Goal: Information Seeking & Learning: Obtain resource

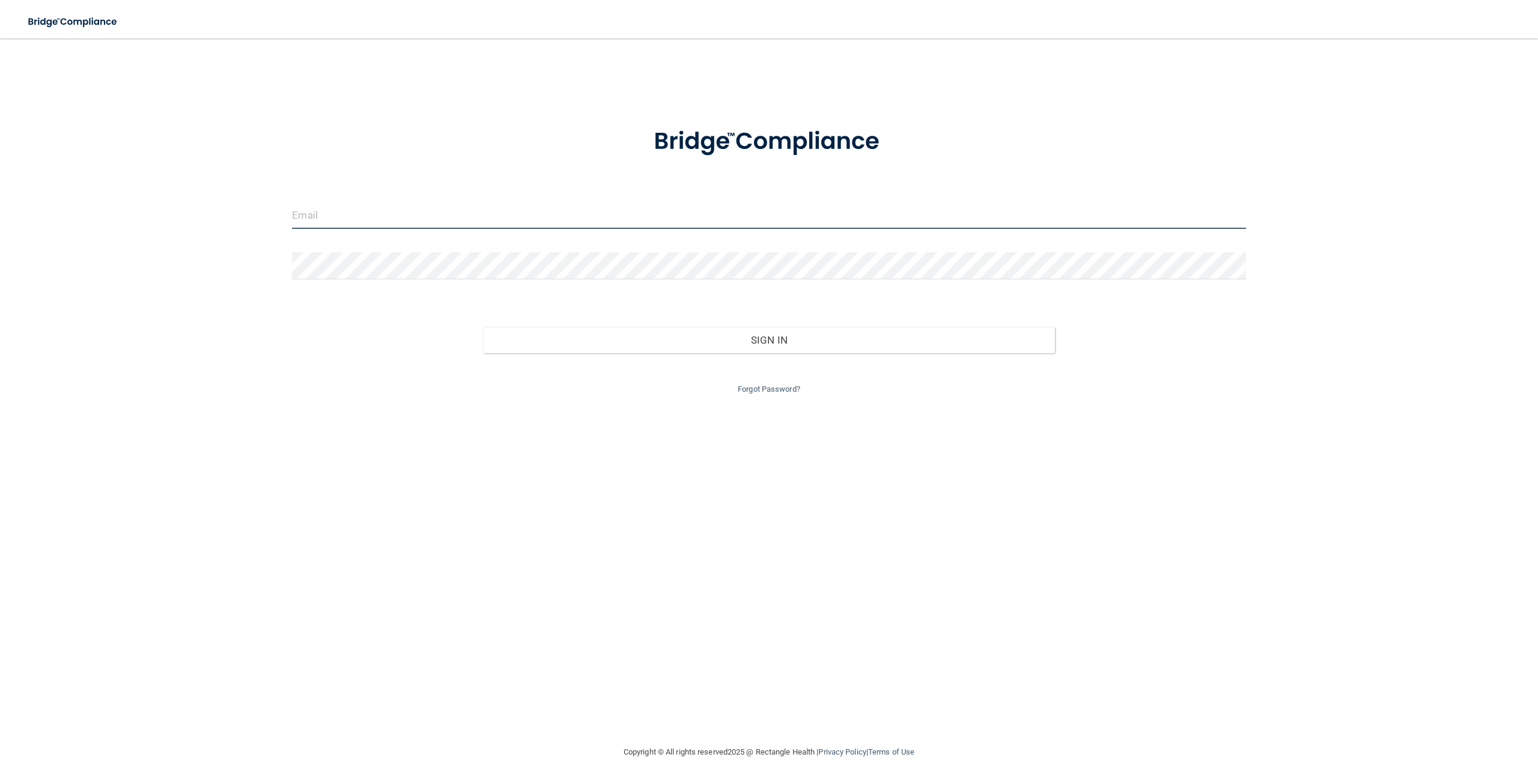
click at [720, 206] on input "email" at bounding box center [768, 215] width 954 height 27
type input "[EMAIL_ADDRESS][DOMAIN_NAME]"
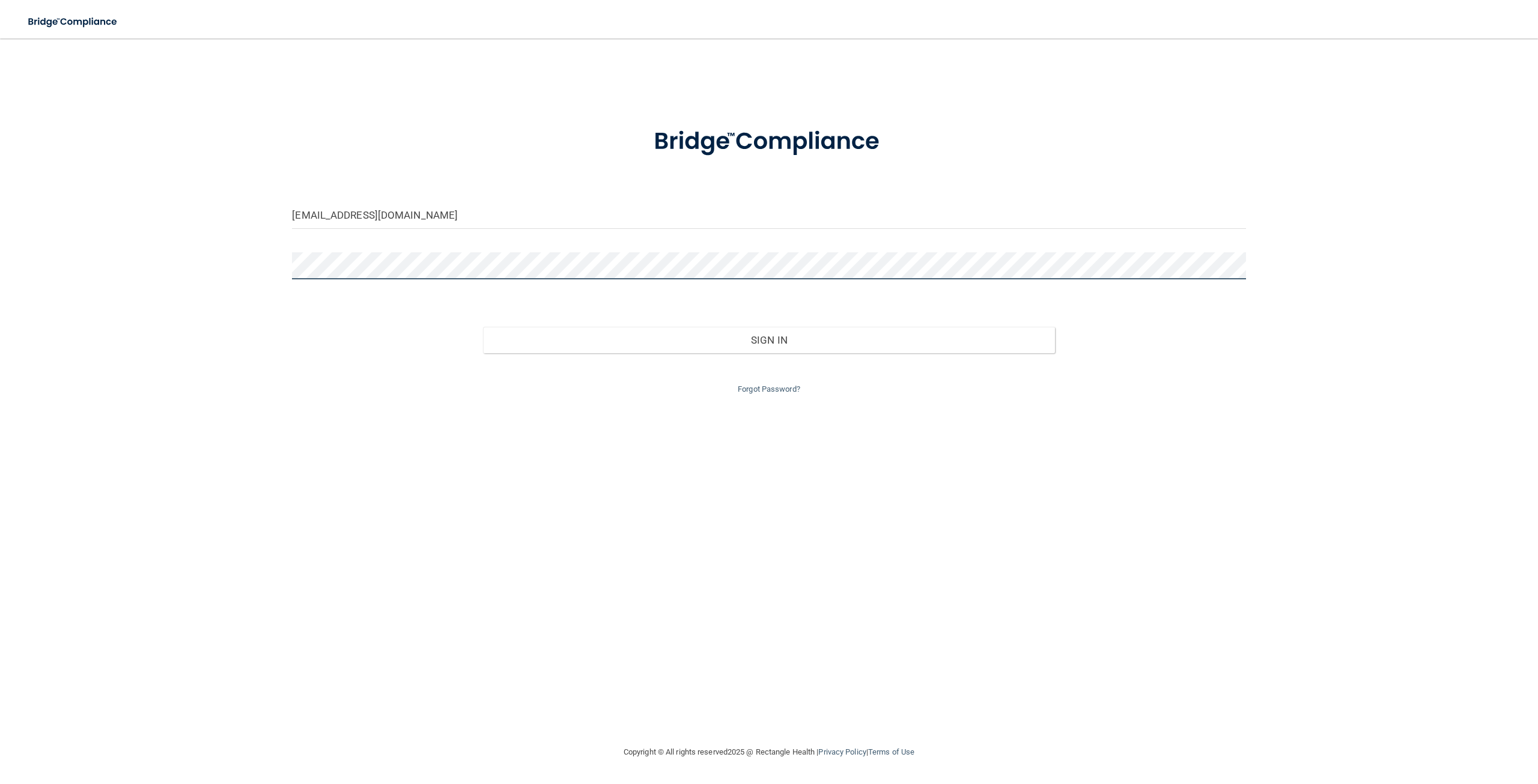
click at [483, 327] on button "Sign In" at bounding box center [769, 340] width 572 height 27
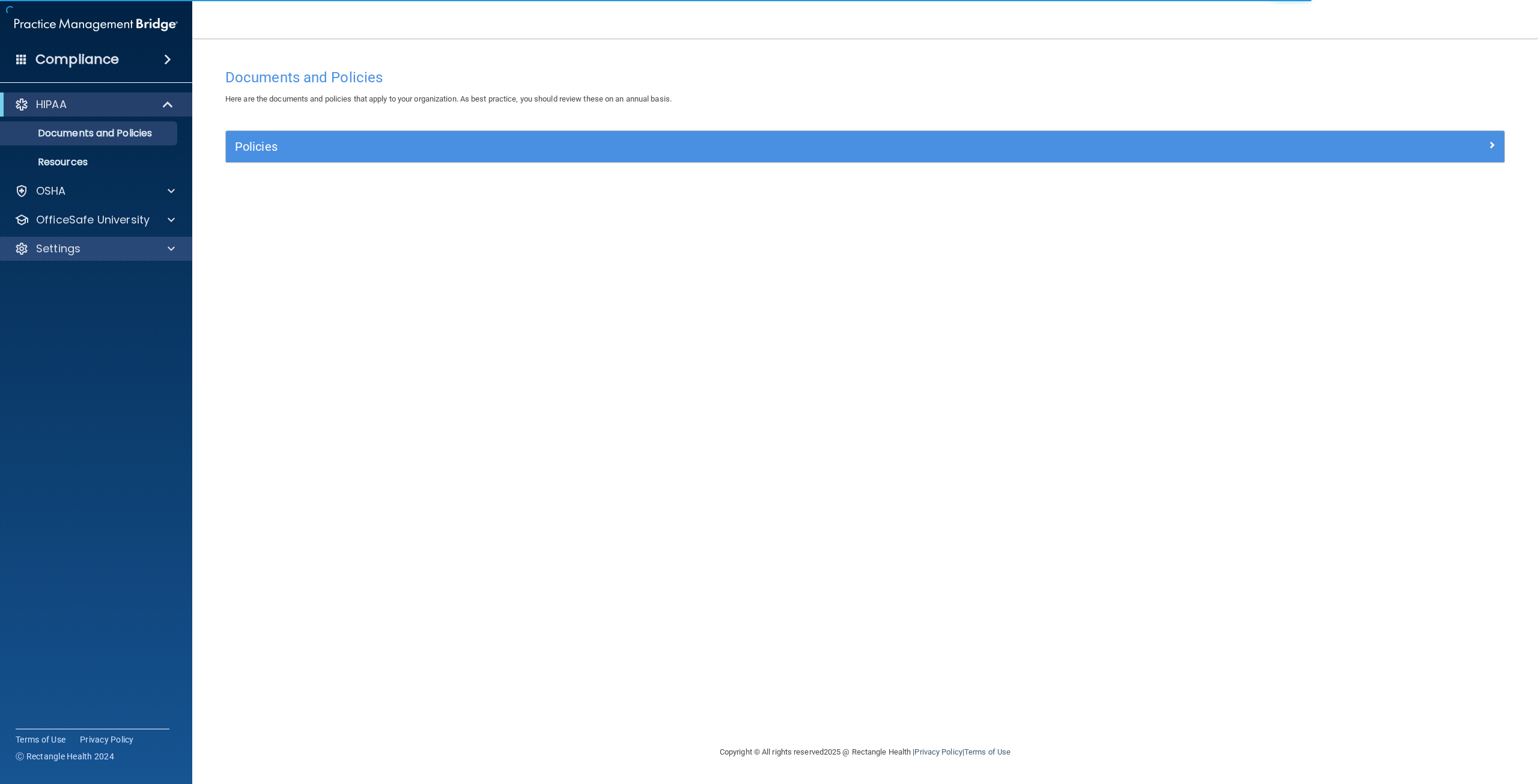
click at [169, 241] on div "Settings" at bounding box center [96, 248] width 193 height 24
click at [101, 160] on p "Resources" at bounding box center [90, 162] width 164 height 12
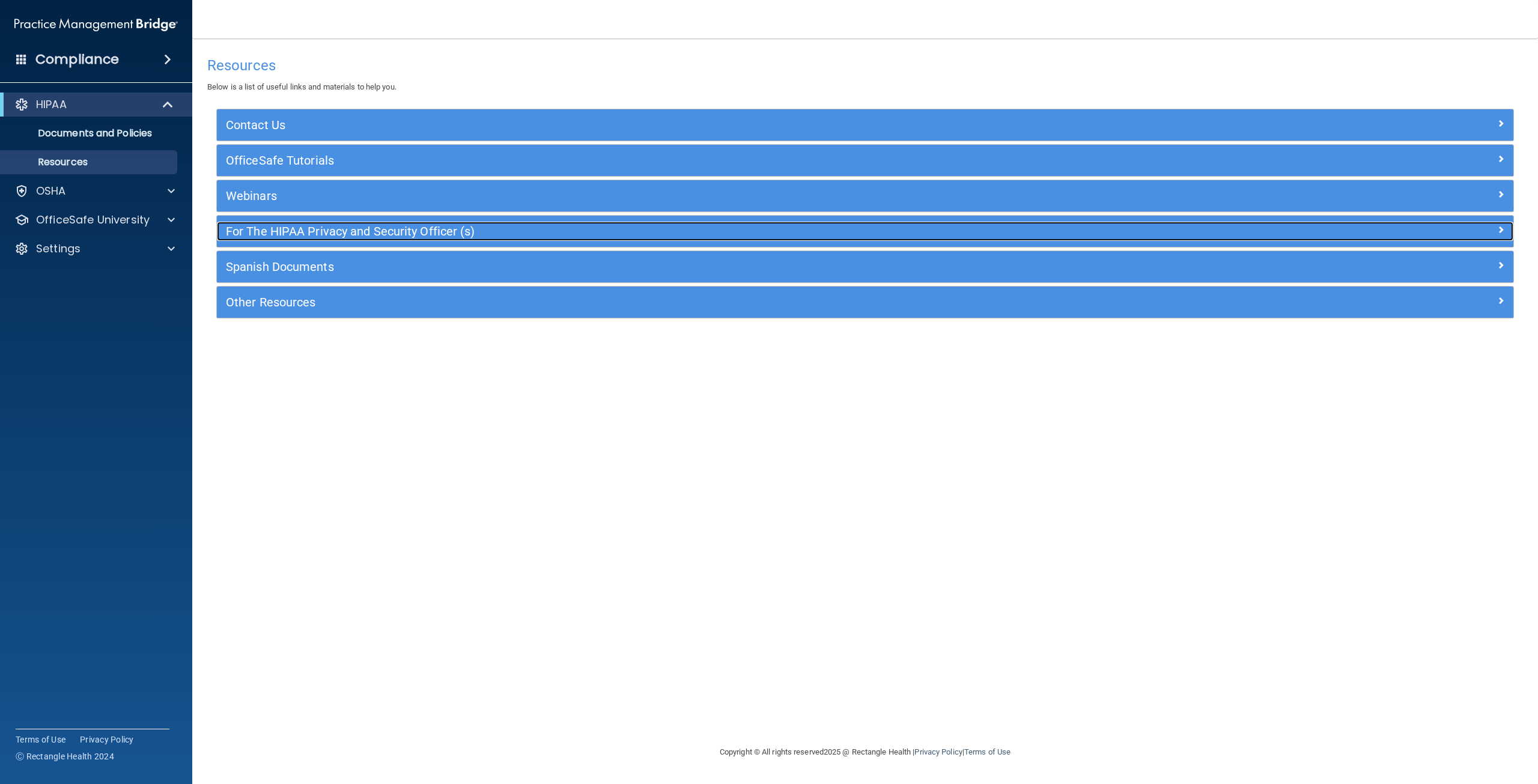
click at [298, 230] on h5 "For The HIPAA Privacy and Security Officer (s)" at bounding box center [703, 231] width 955 height 13
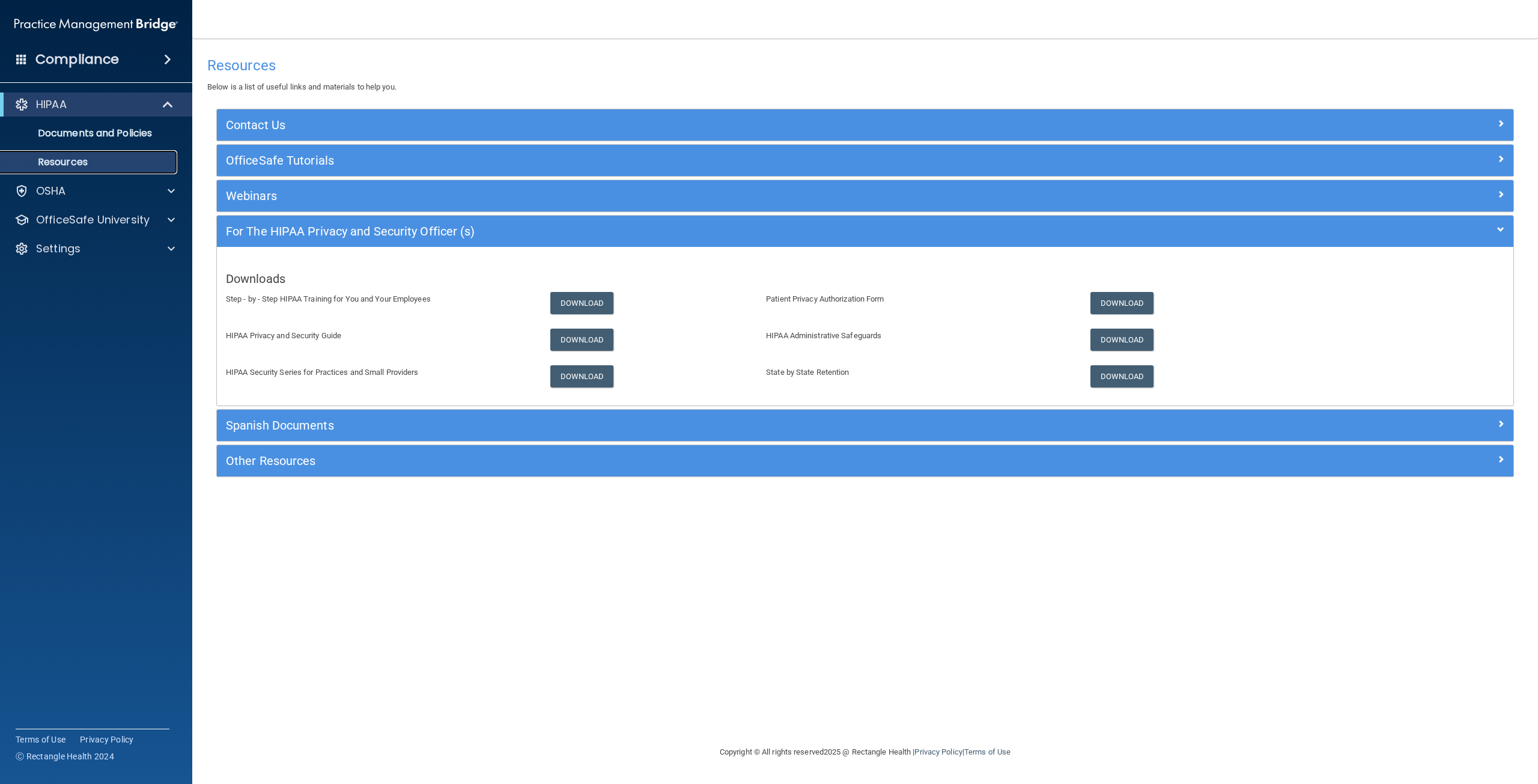
click at [111, 158] on p "Resources" at bounding box center [90, 162] width 164 height 12
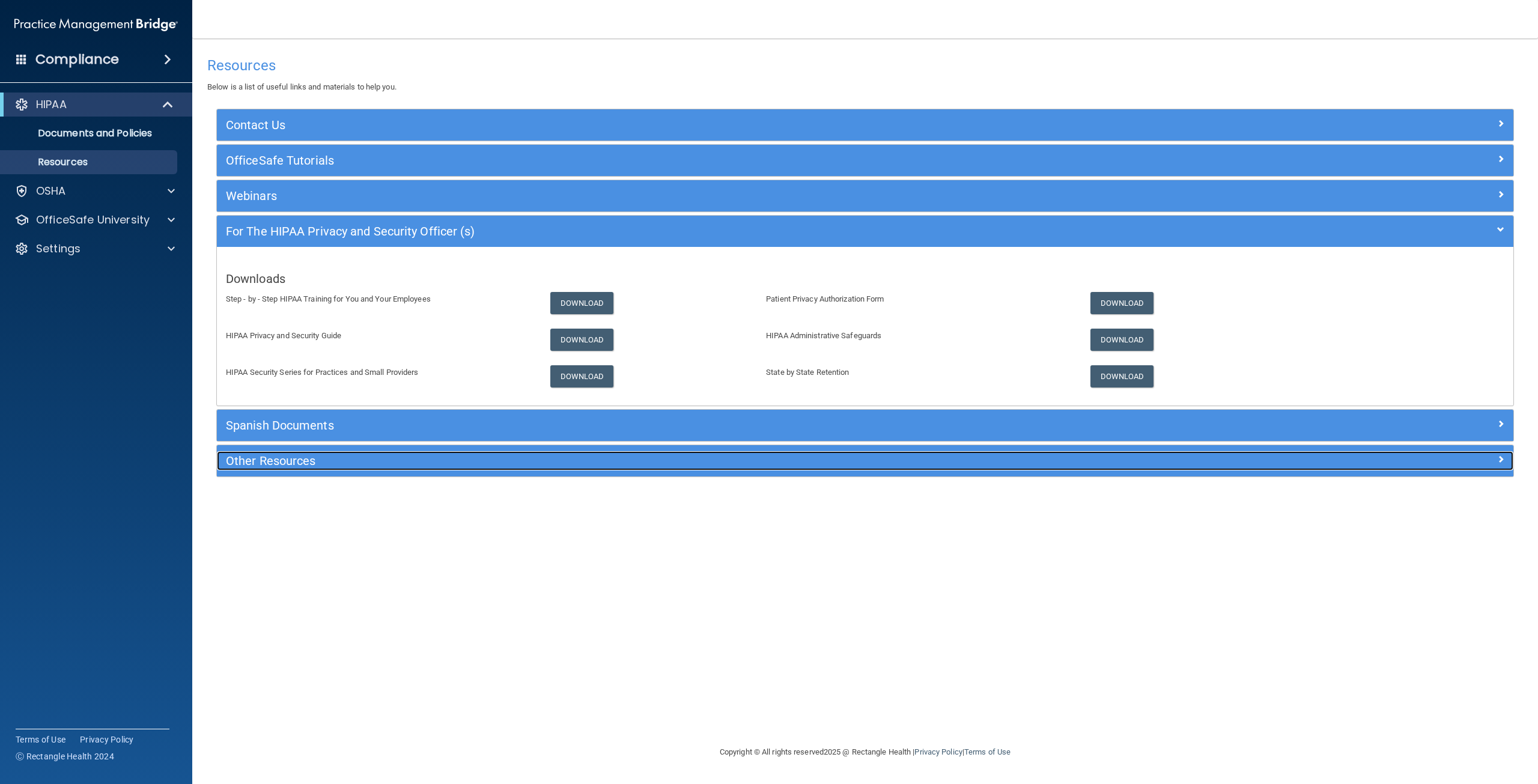
click at [309, 458] on h5 "Other Resources" at bounding box center [703, 461] width 955 height 13
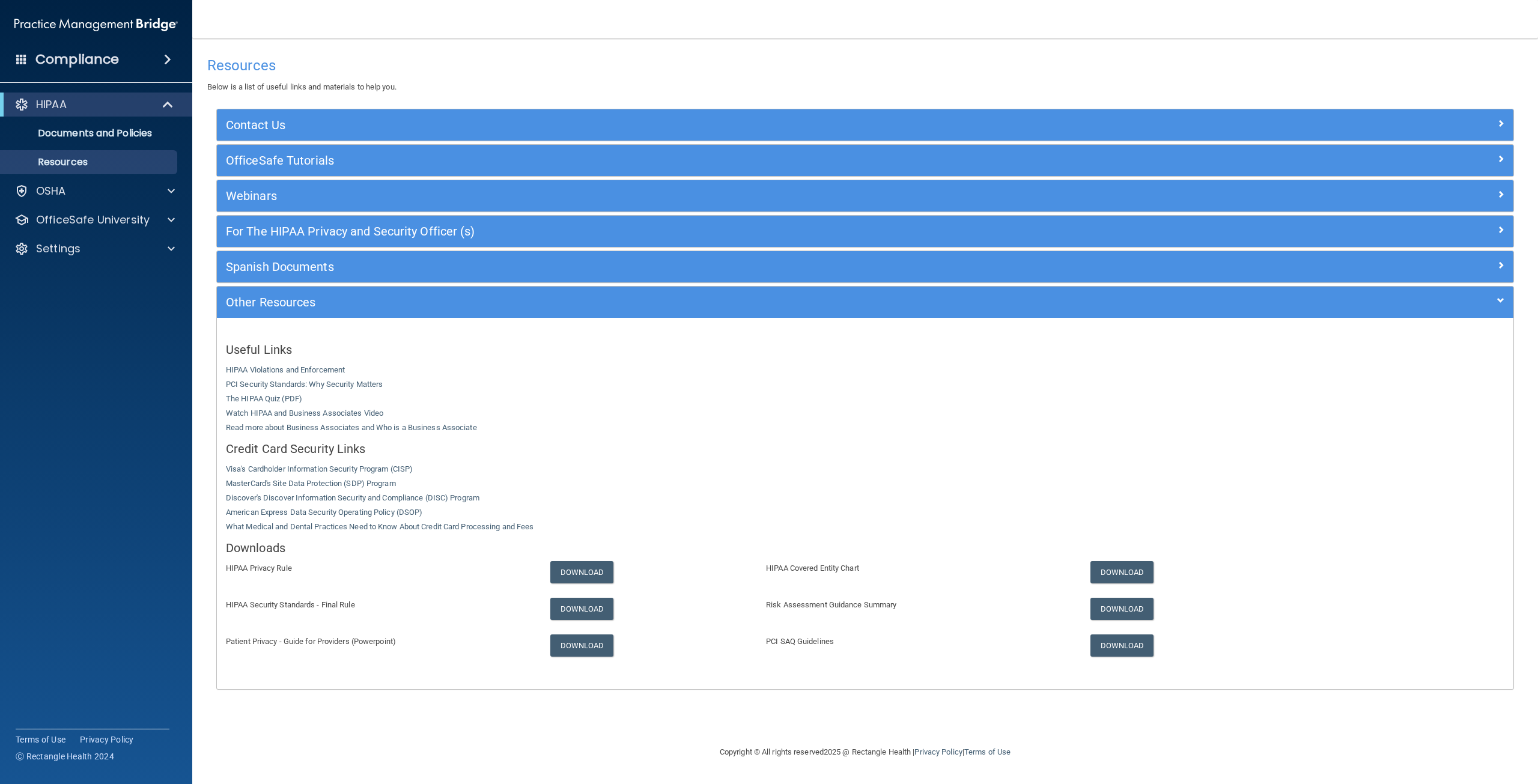
click at [96, 63] on h4 "Compliance" at bounding box center [77, 59] width 83 height 17
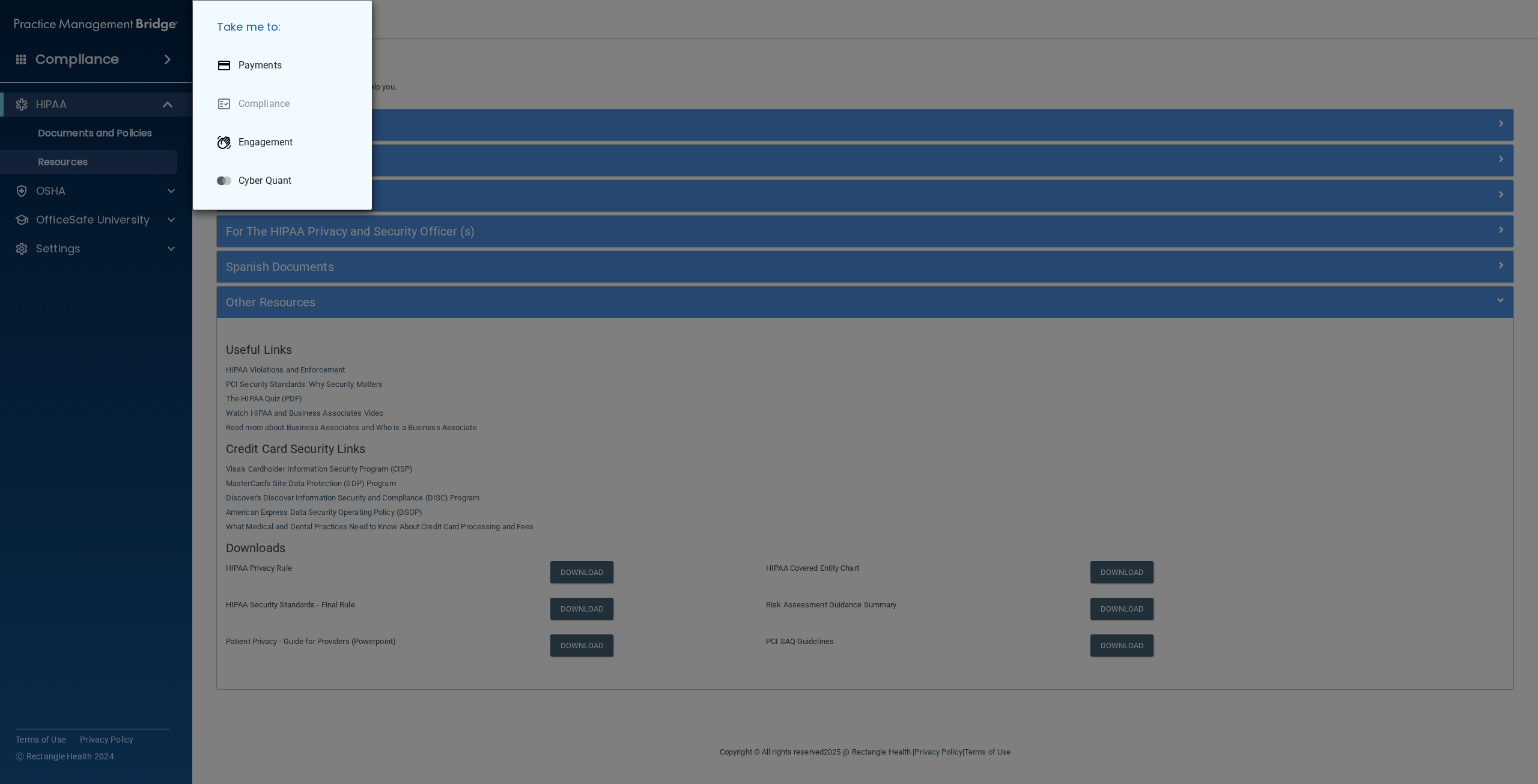
click at [154, 420] on div "Take me to: Payments Compliance Engagement Cyber Quant" at bounding box center [769, 392] width 1538 height 784
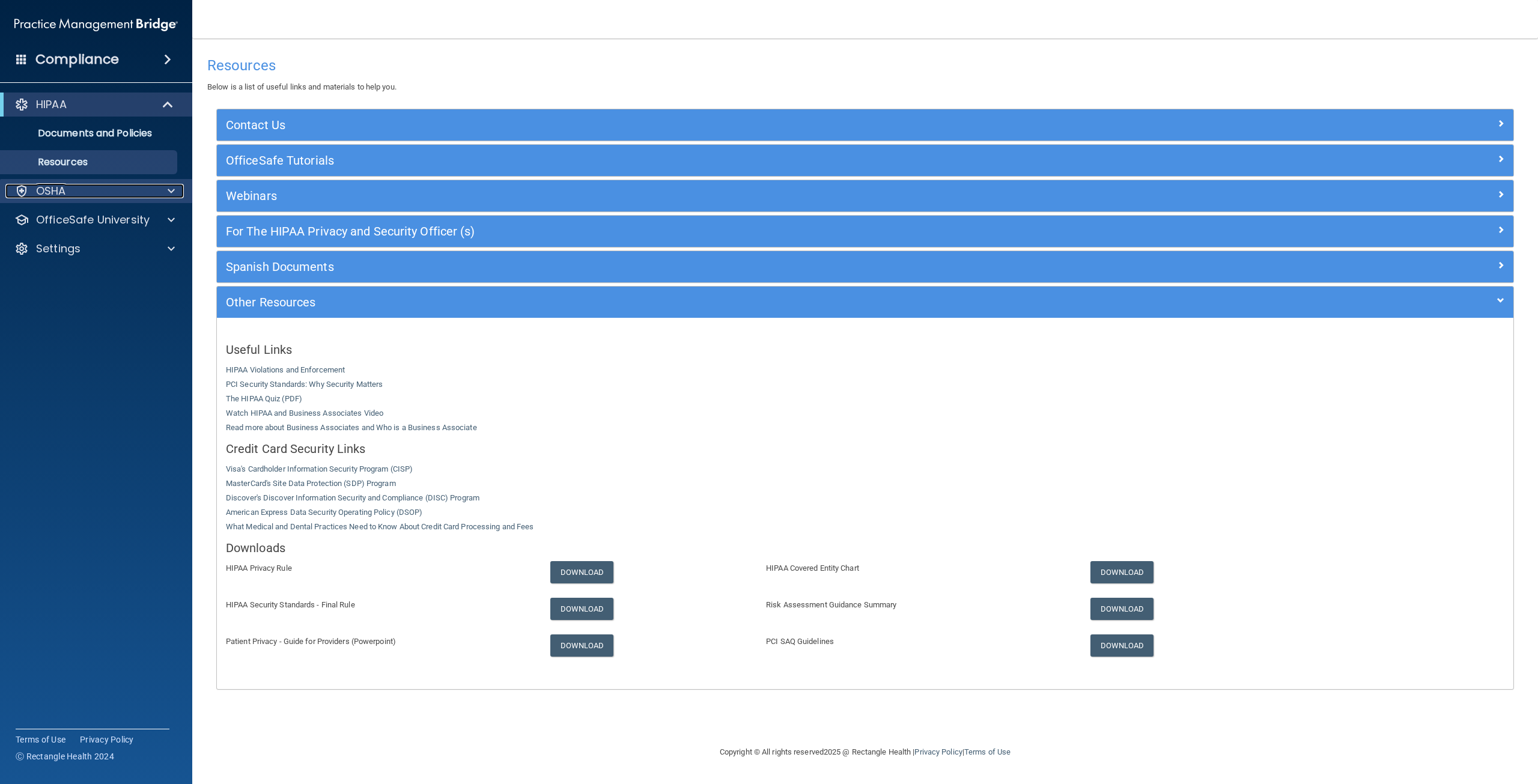
click at [164, 196] on div at bounding box center [169, 191] width 30 height 15
click at [113, 222] on p "Safety Data Sheets" at bounding box center [90, 220] width 164 height 12
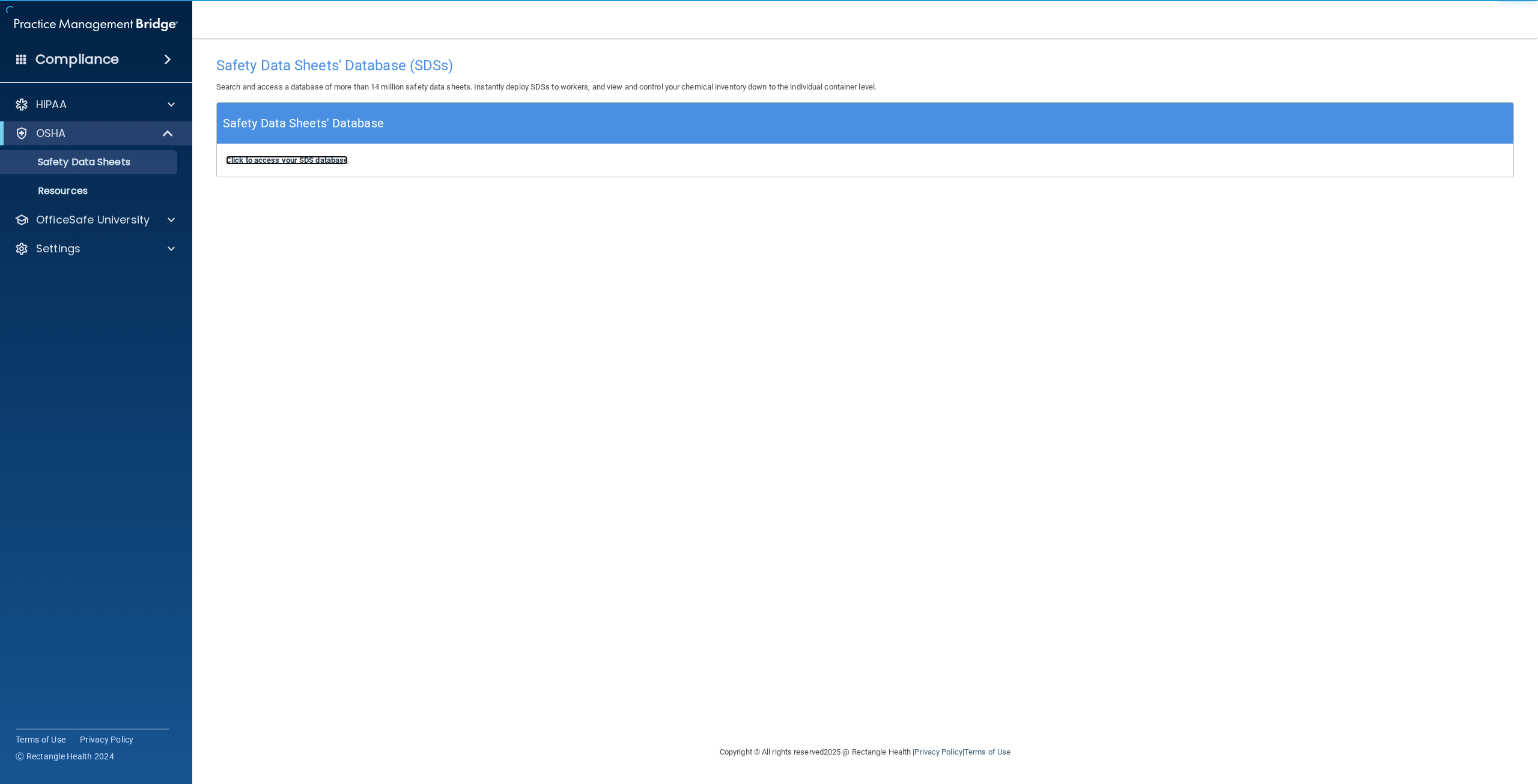
click at [291, 161] on b "Click to access your SDS database" at bounding box center [287, 161] width 122 height 9
